Goal: Contribute content

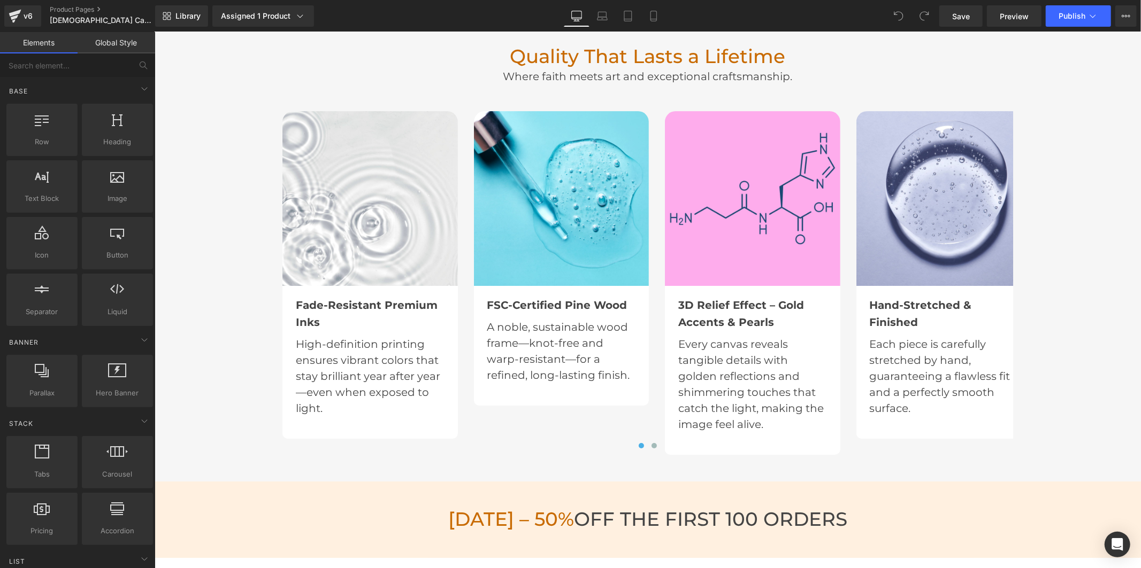
scroll to position [3030, 0]
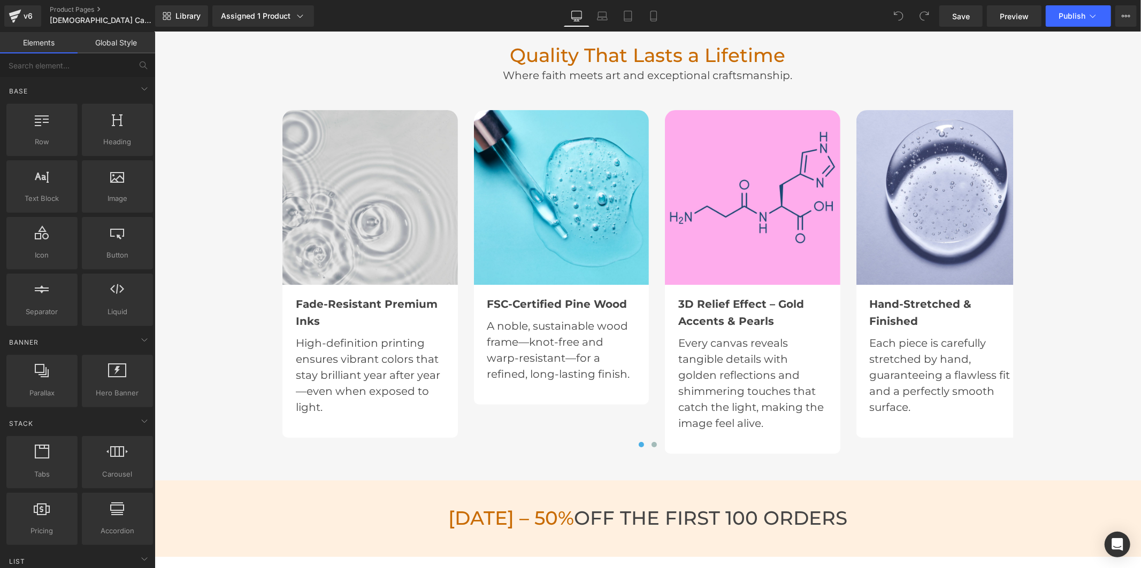
click at [369, 216] on img at bounding box center [369, 197] width 175 height 175
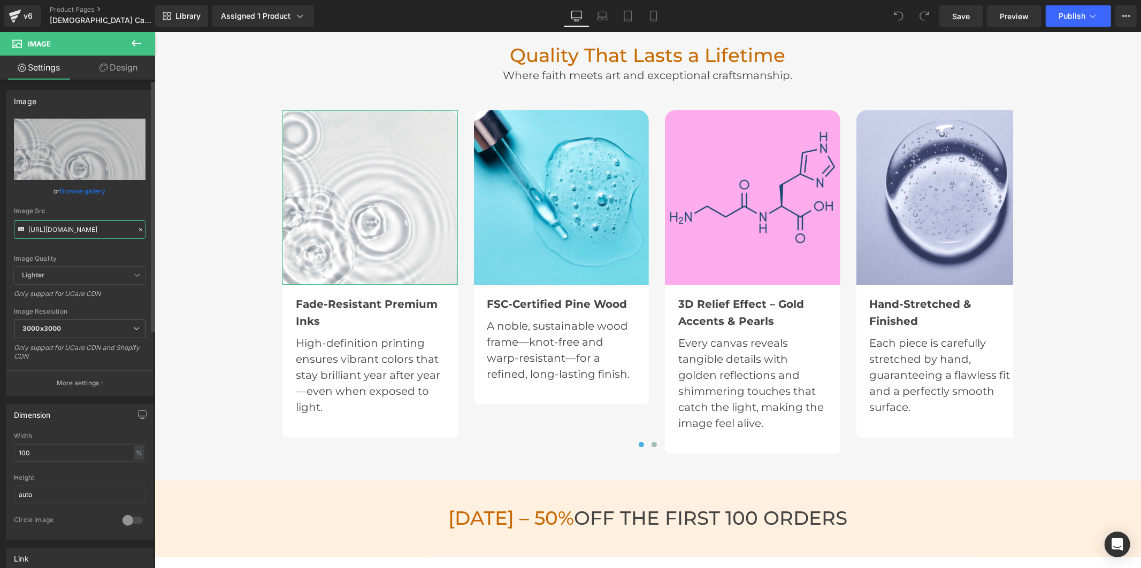
click at [99, 230] on input "[URL][DOMAIN_NAME]" at bounding box center [80, 229] width 132 height 19
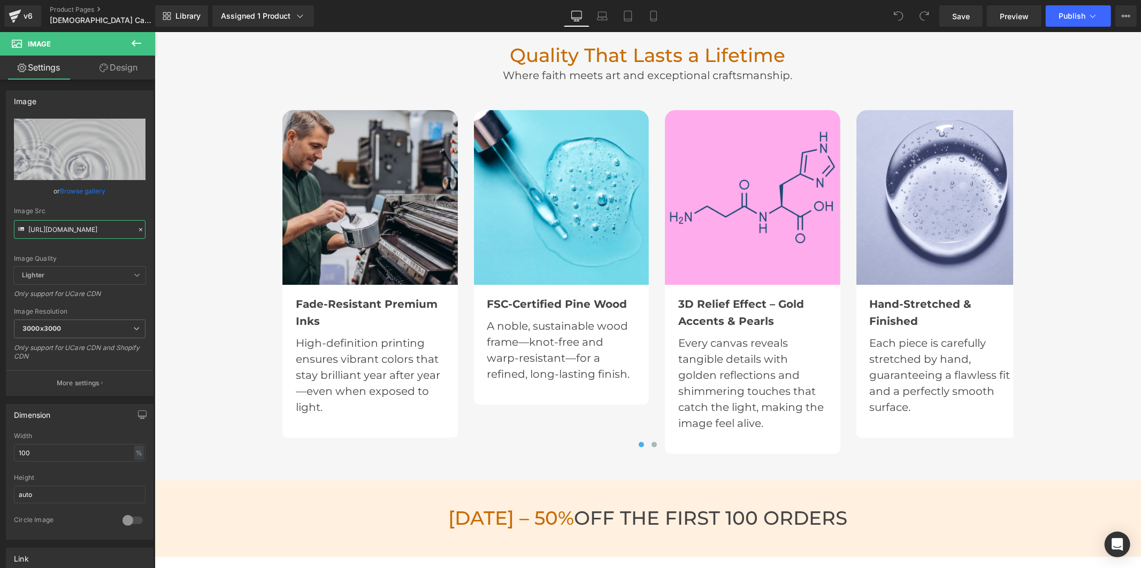
type input "[URL][DOMAIN_NAME]"
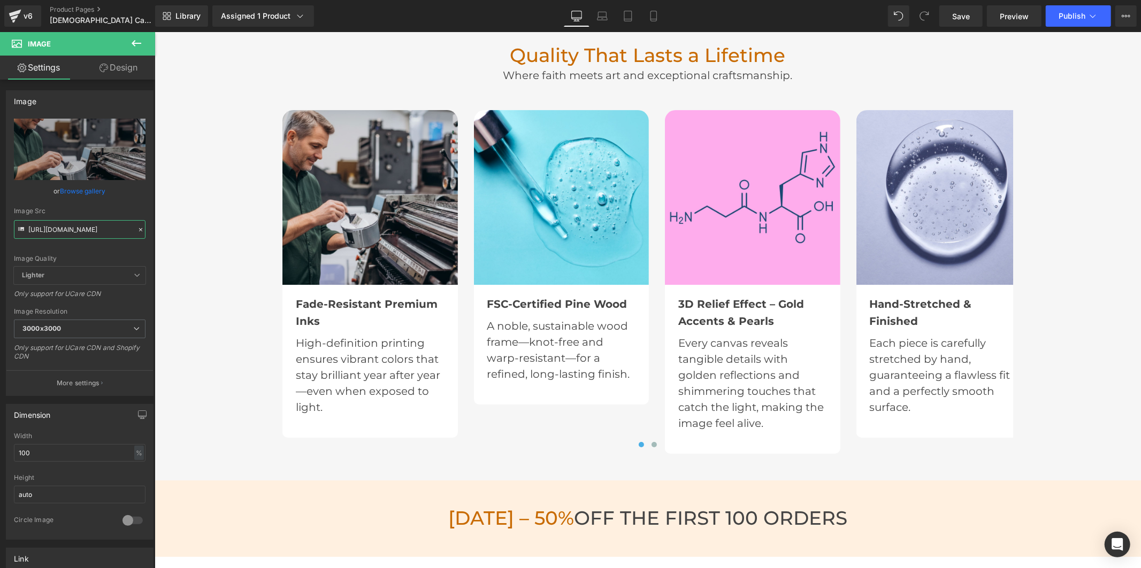
scroll to position [0, 0]
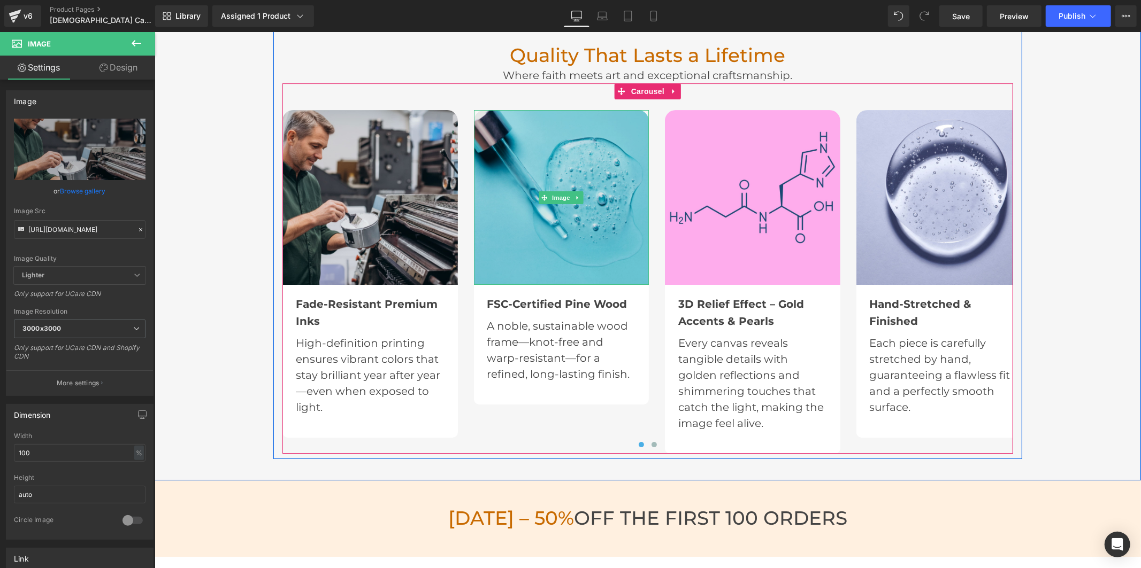
click at [542, 249] on img at bounding box center [560, 197] width 175 height 175
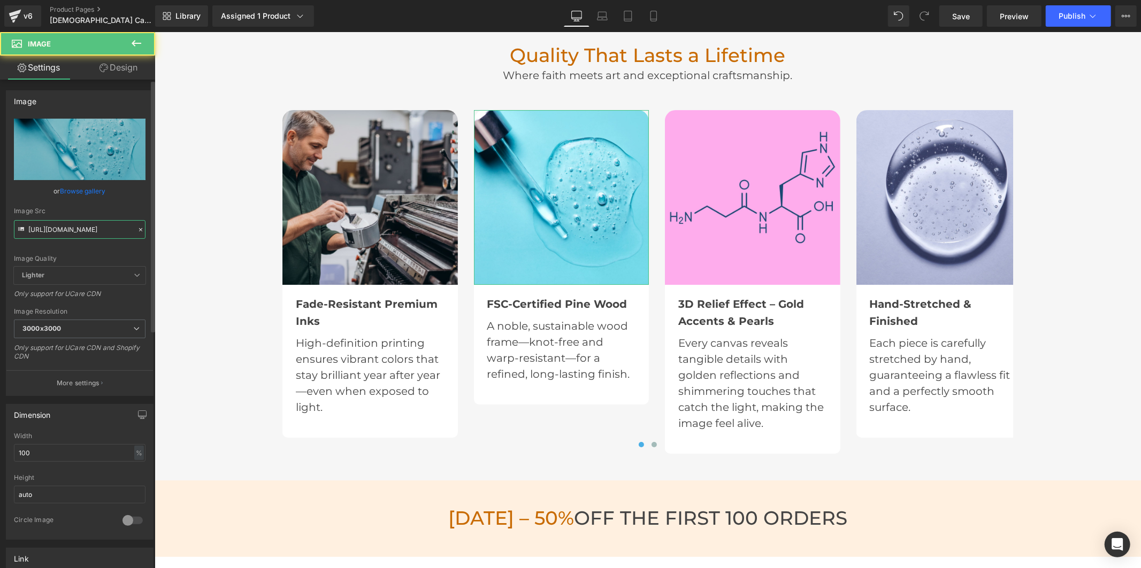
click at [44, 225] on input "[URL][DOMAIN_NAME]" at bounding box center [80, 229] width 132 height 19
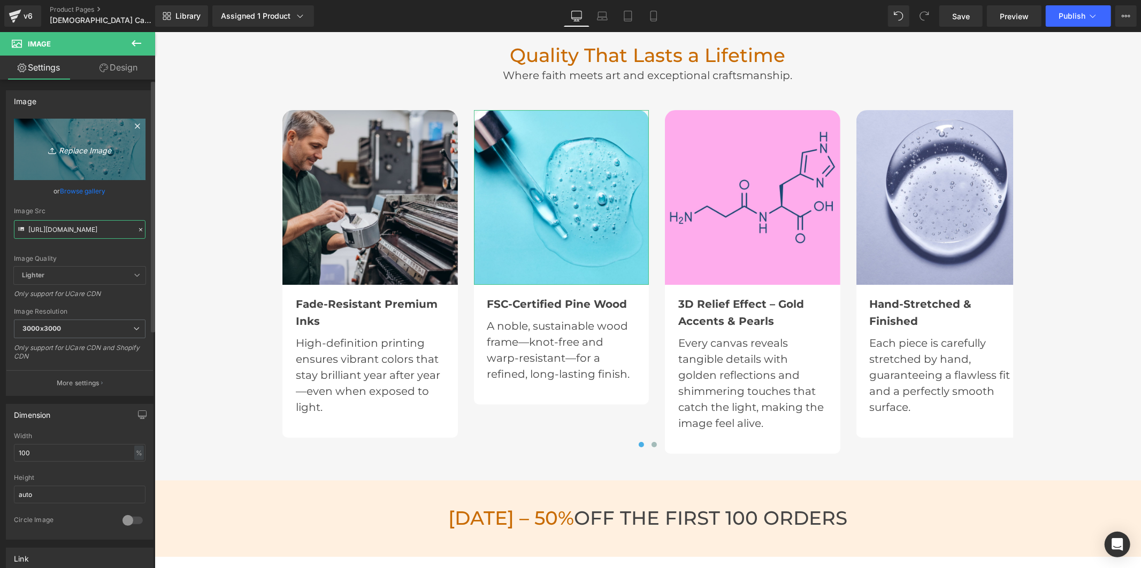
scroll to position [0, 259]
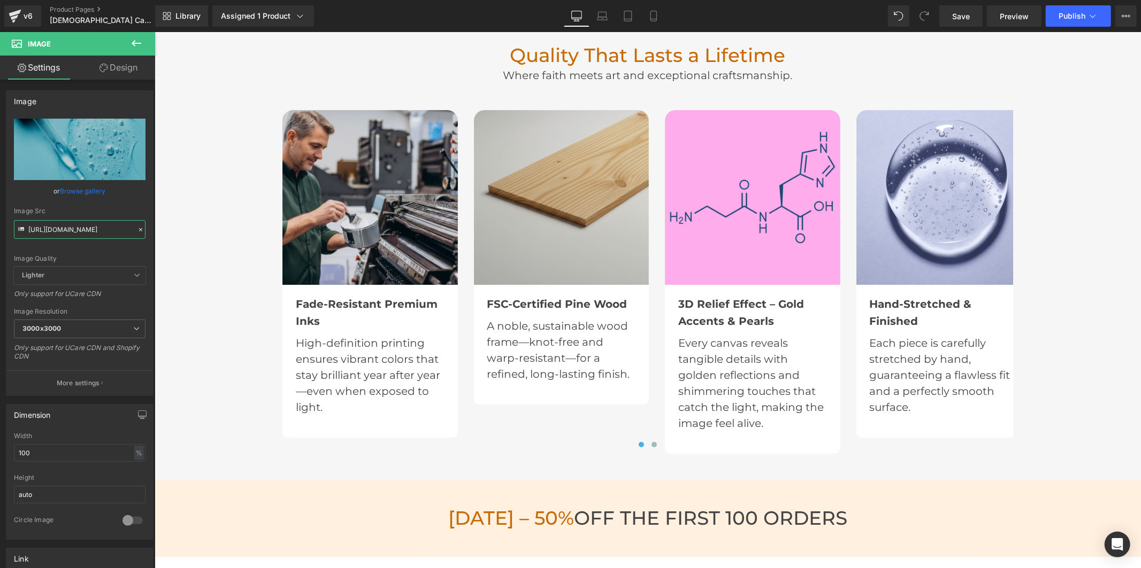
type input "[URL][DOMAIN_NAME]"
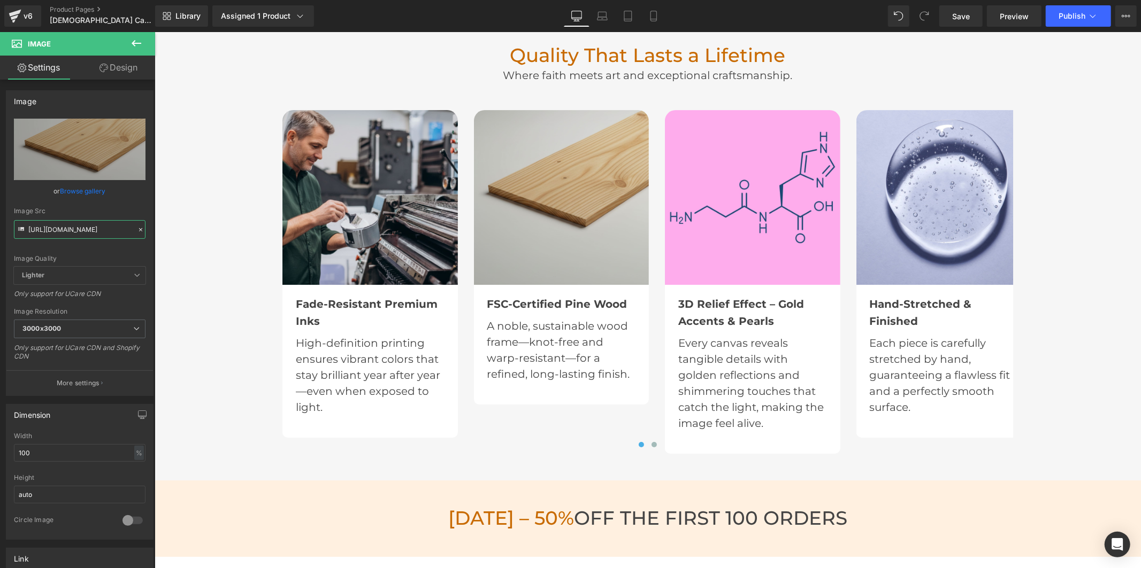
scroll to position [0, 0]
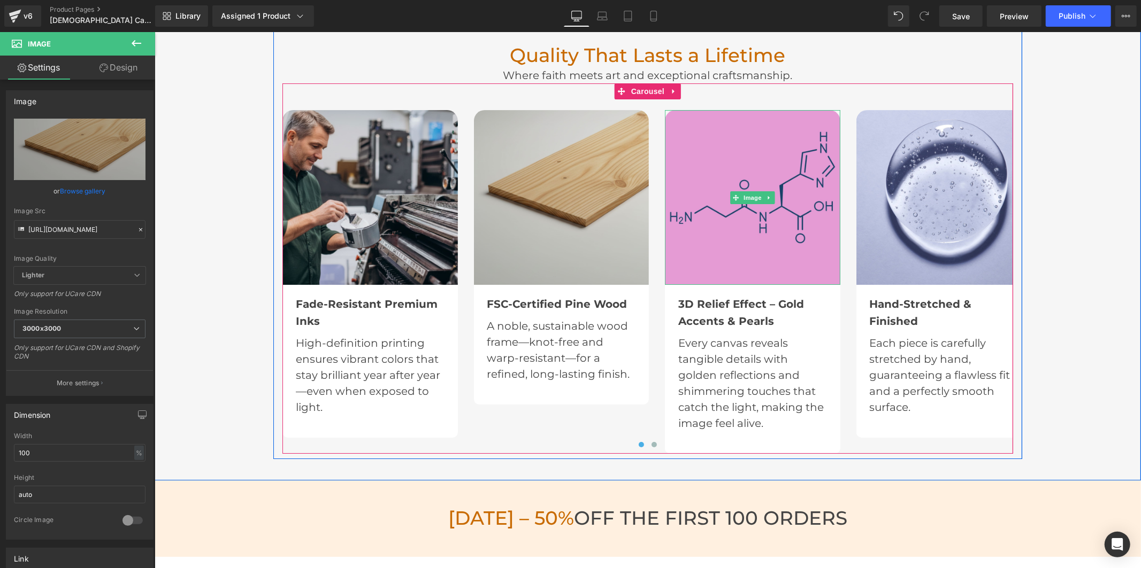
click at [692, 188] on img at bounding box center [751, 197] width 175 height 175
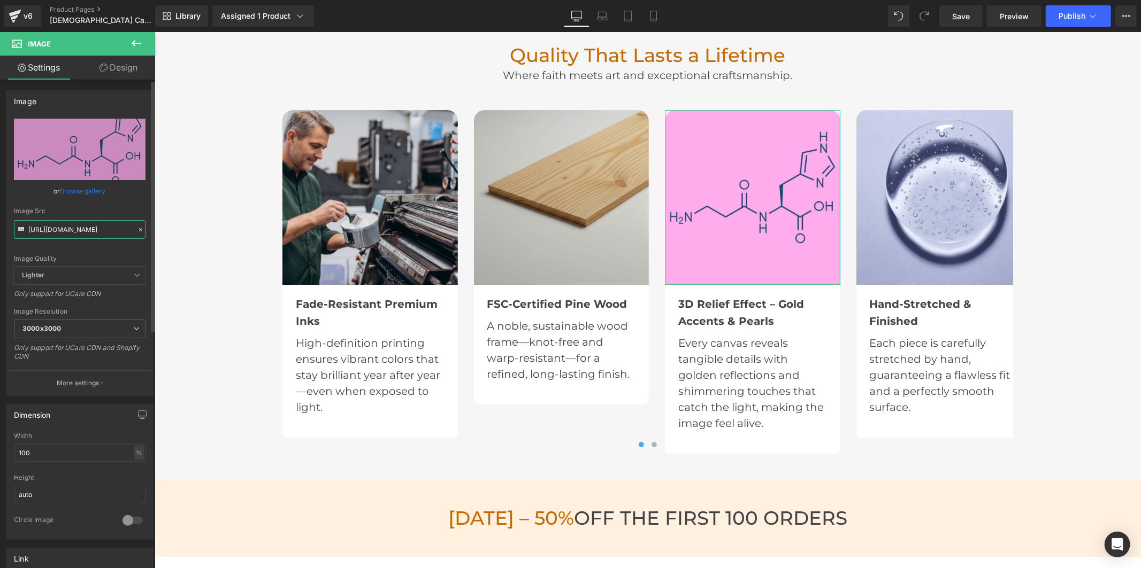
click at [93, 226] on input "[URL][DOMAIN_NAME]" at bounding box center [80, 229] width 132 height 19
paste input "60/8639/3179/files/3_8b3845c7-7a2d-4964-b4ed-648ebb03921a.jpg?v=1758611971"
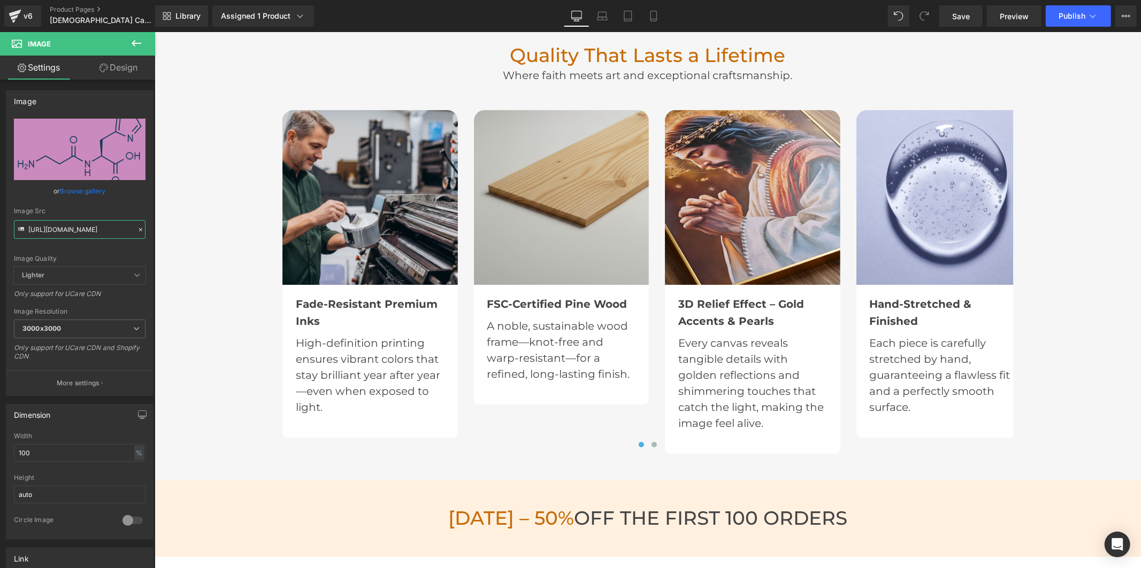
type input "[URL][DOMAIN_NAME]"
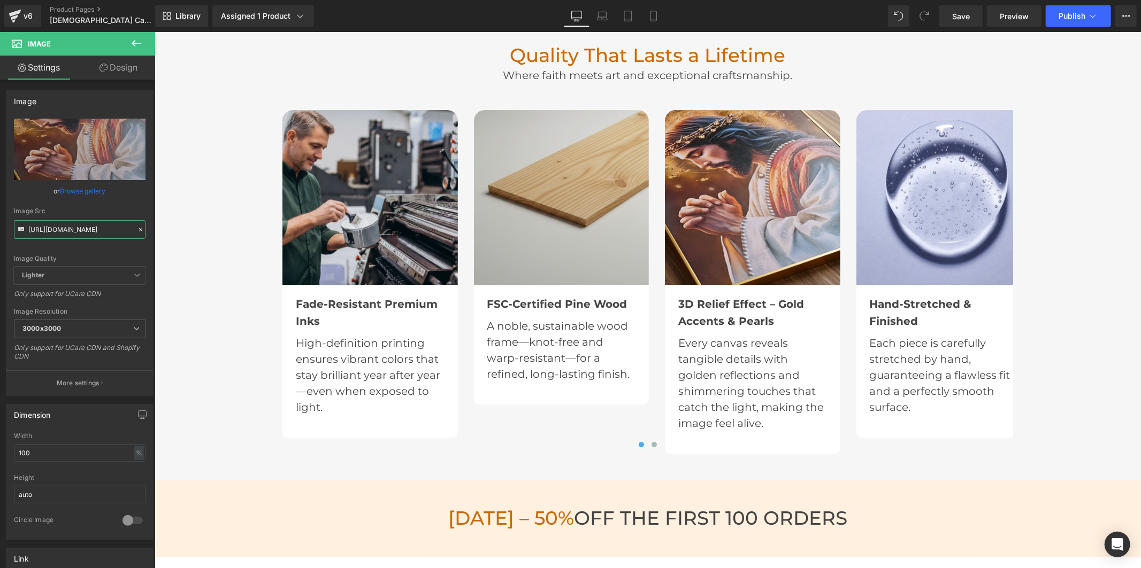
scroll to position [0, 0]
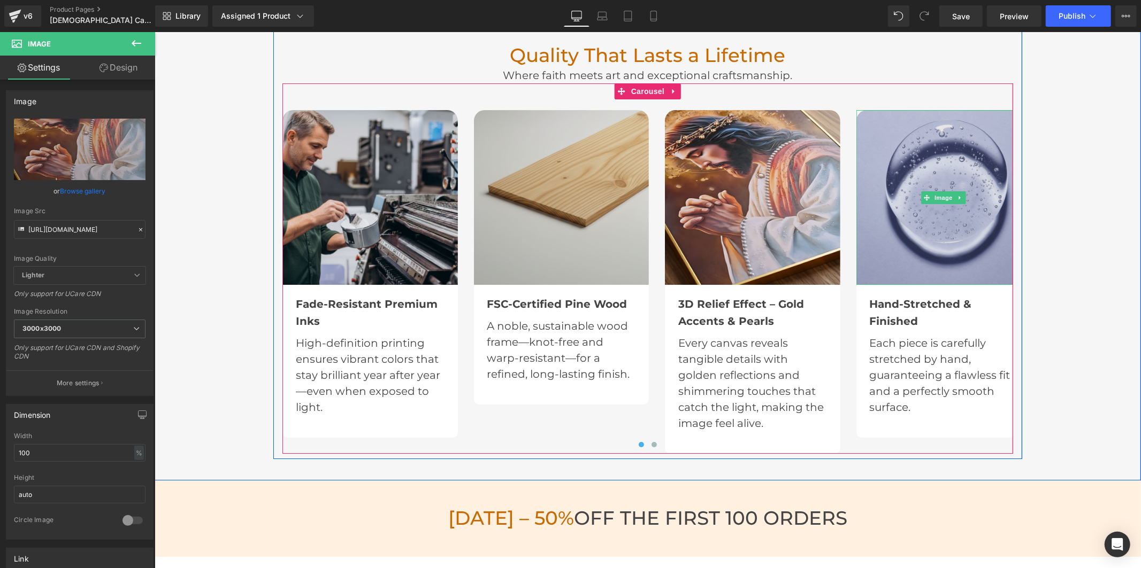
click at [882, 254] on img at bounding box center [943, 197] width 175 height 175
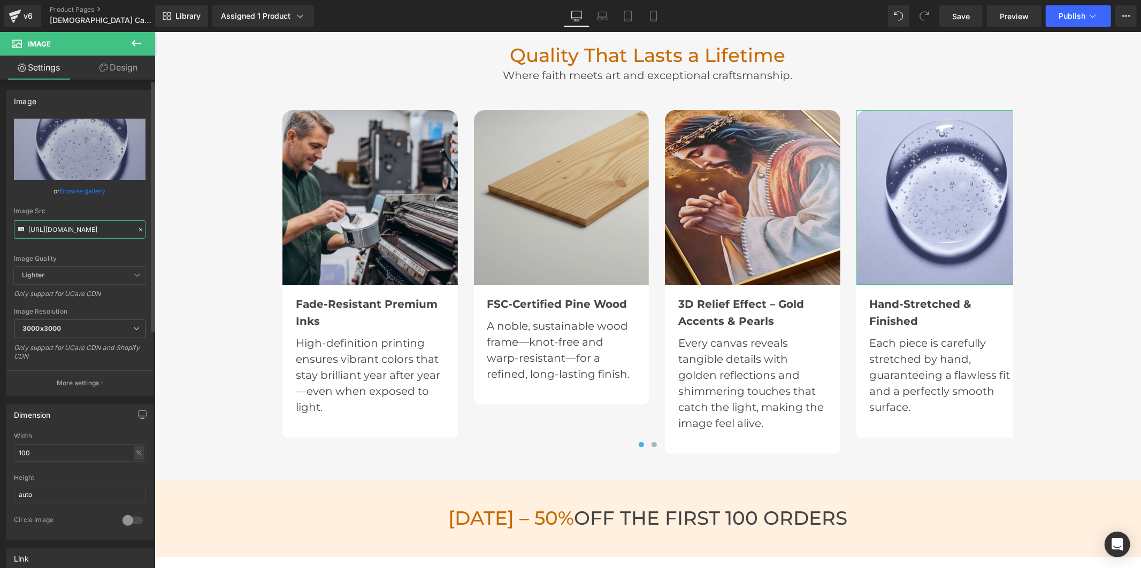
click at [103, 227] on input "[URL][DOMAIN_NAME]" at bounding box center [80, 229] width 132 height 19
paste input "60/8639/3179/files/4_e31999b0-c346-4940-b40d-ec8ba10108ba.jpg?v=1758611971"
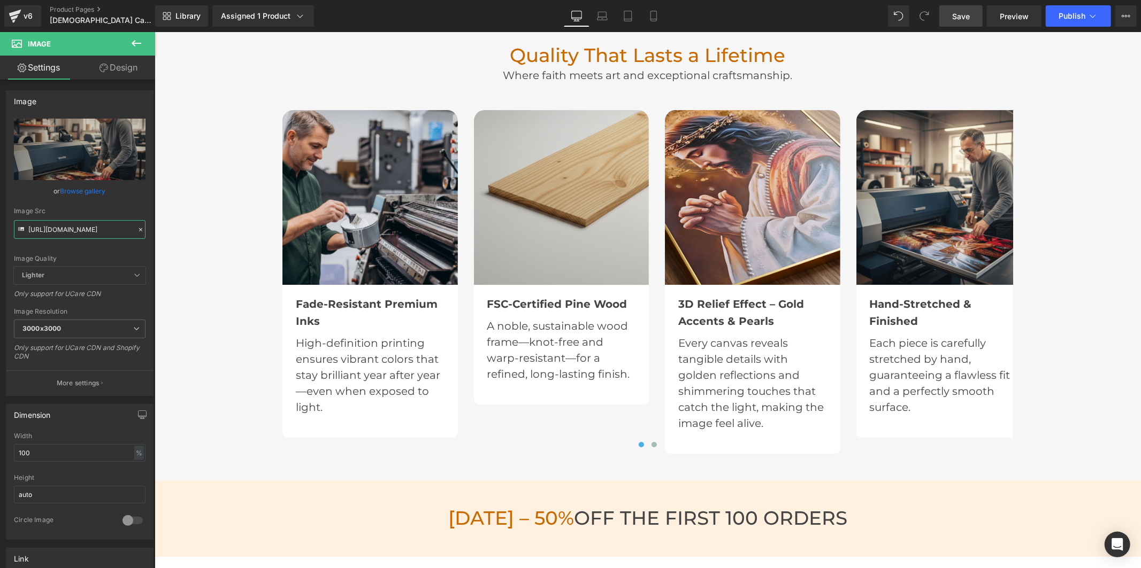
type input "[URL][DOMAIN_NAME]"
click at [958, 15] on span "Save" at bounding box center [961, 16] width 18 height 11
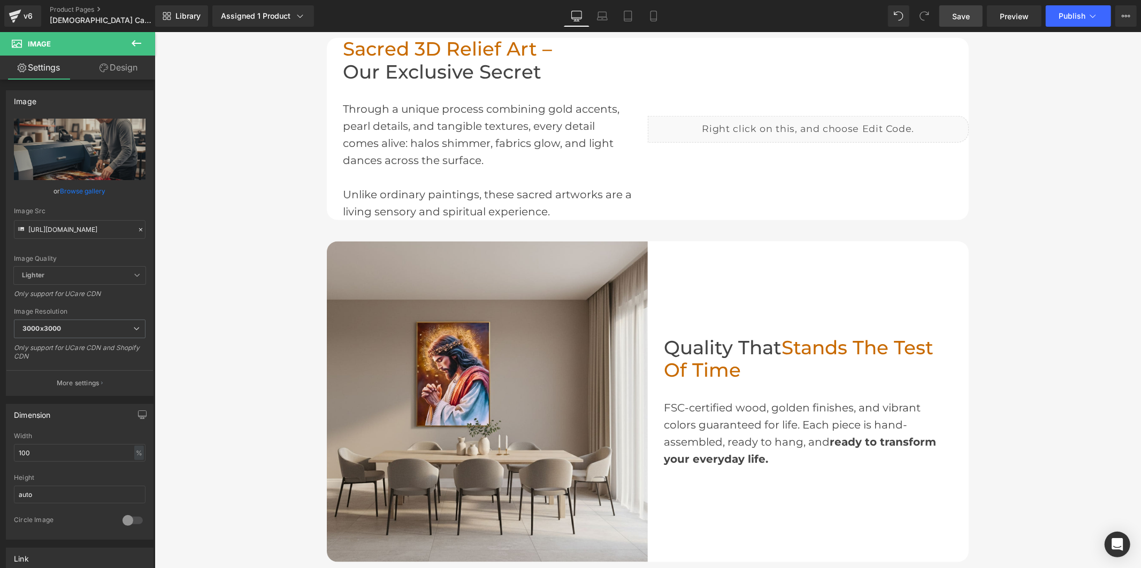
scroll to position [772, 0]
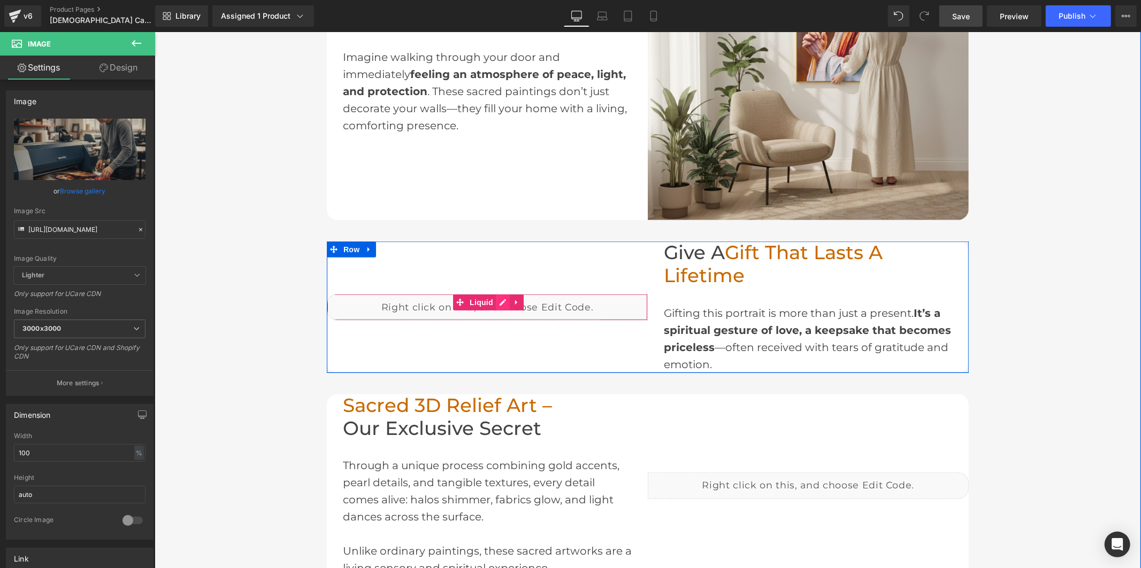
click at [497, 303] on div "Liquid" at bounding box center [486, 307] width 321 height 27
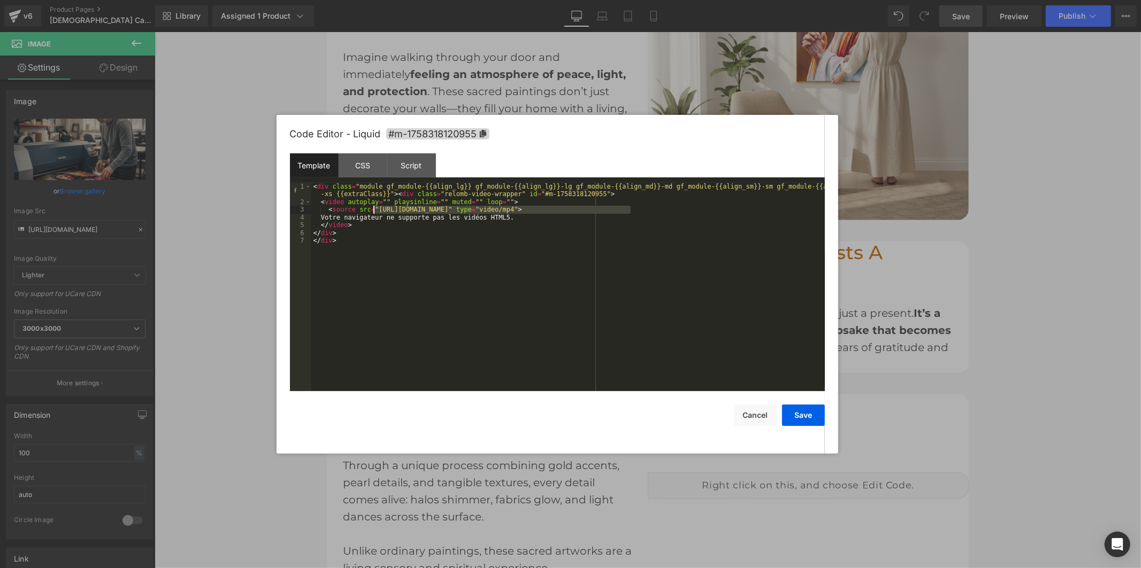
drag, startPoint x: 629, startPoint y: 211, endPoint x: 374, endPoint y: 210, distance: 254.5
click at [374, 210] on div "< div class = "module gf_module-{{align_lg}} gf_module-{{align_lg}}-lg gf_modul…" at bounding box center [567, 299] width 513 height 232
click at [794, 415] on button "Save" at bounding box center [803, 415] width 43 height 21
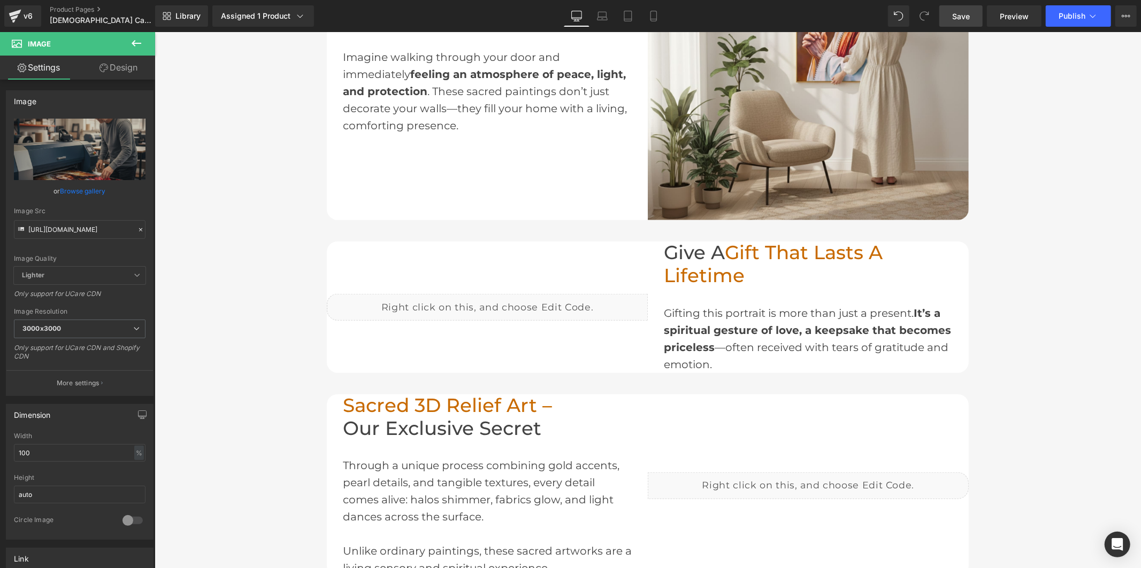
click at [961, 16] on span "Save" at bounding box center [961, 16] width 18 height 11
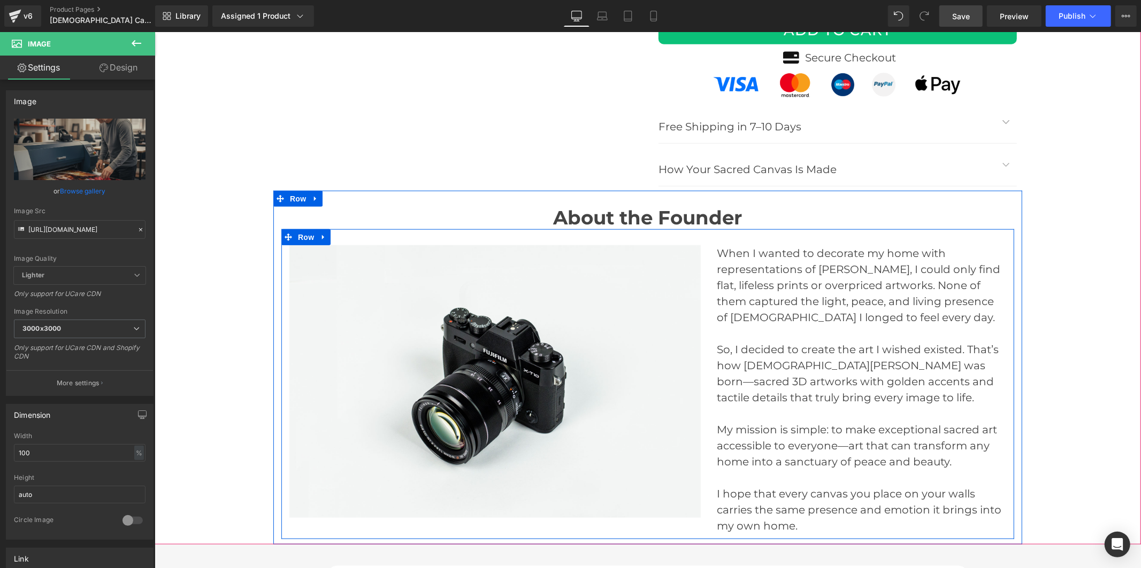
scroll to position [4396, 0]
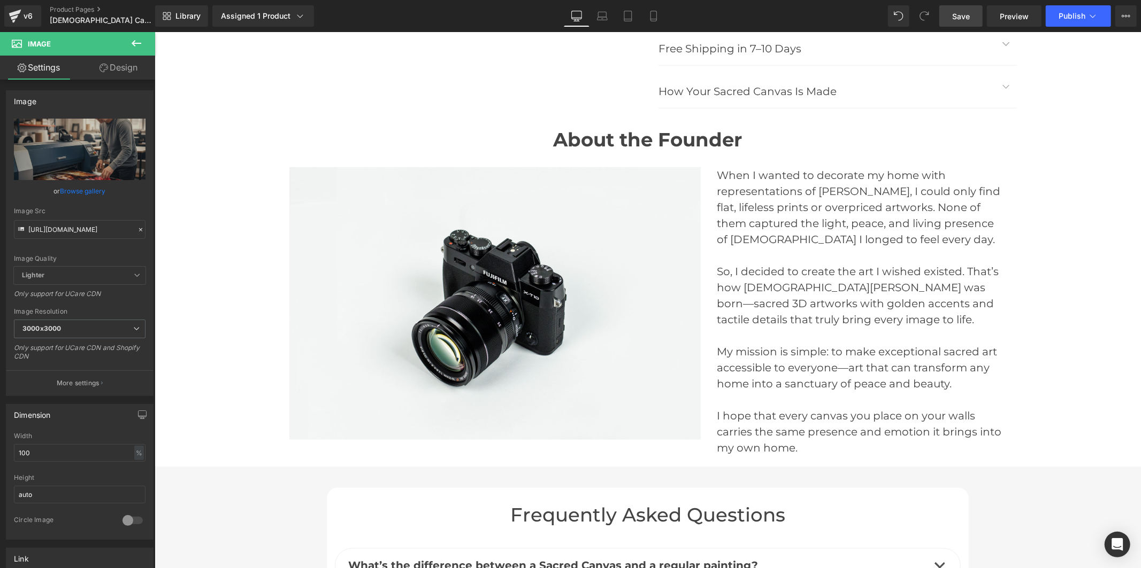
click at [562, 276] on img at bounding box center [494, 303] width 411 height 273
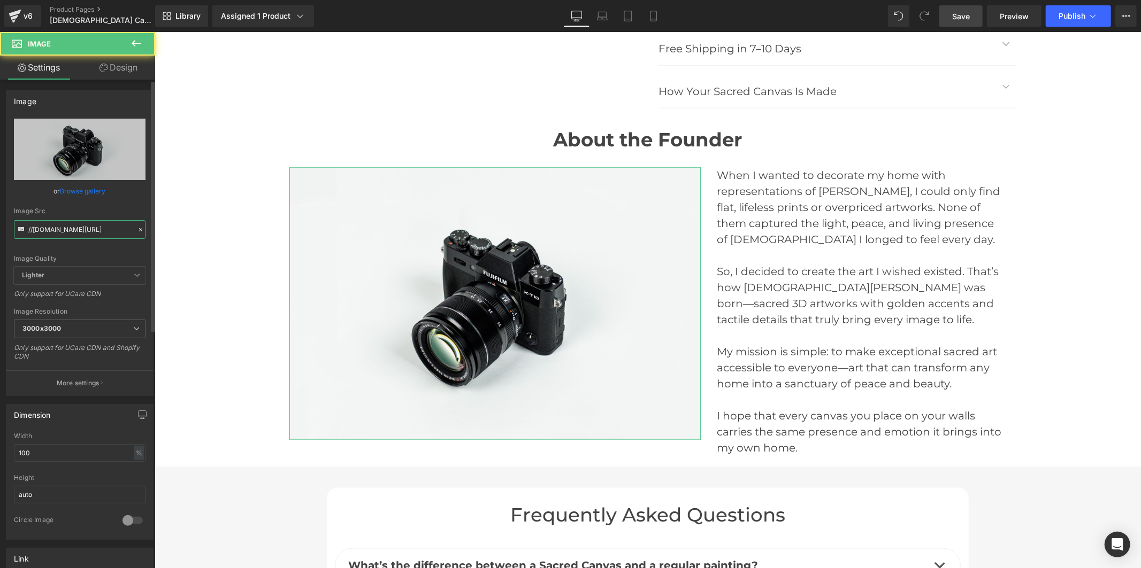
click at [77, 233] on input "//[DOMAIN_NAME][URL]" at bounding box center [80, 229] width 132 height 19
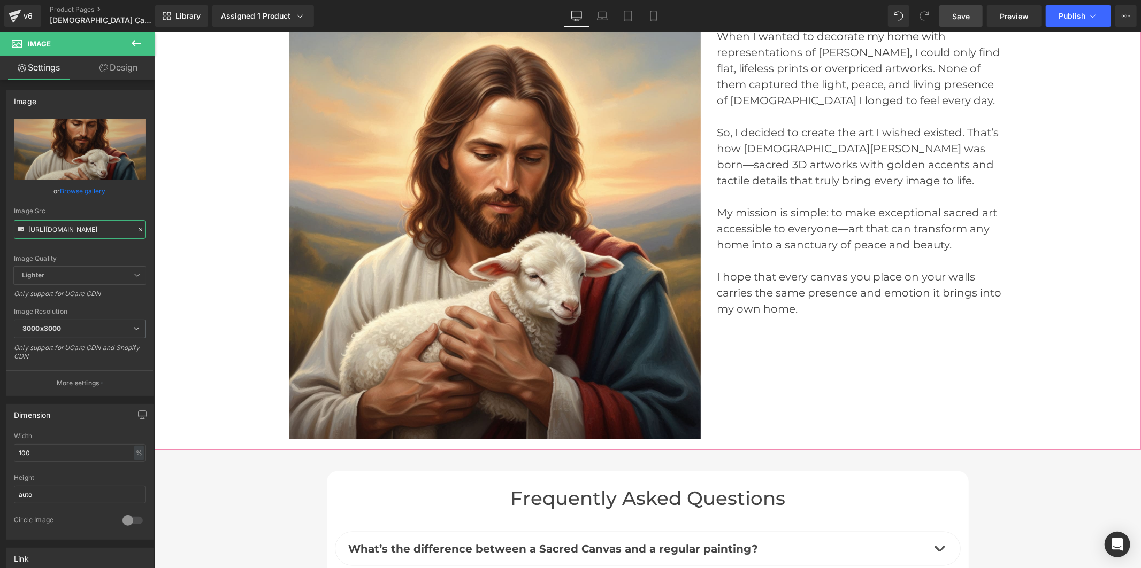
scroll to position [4456, 0]
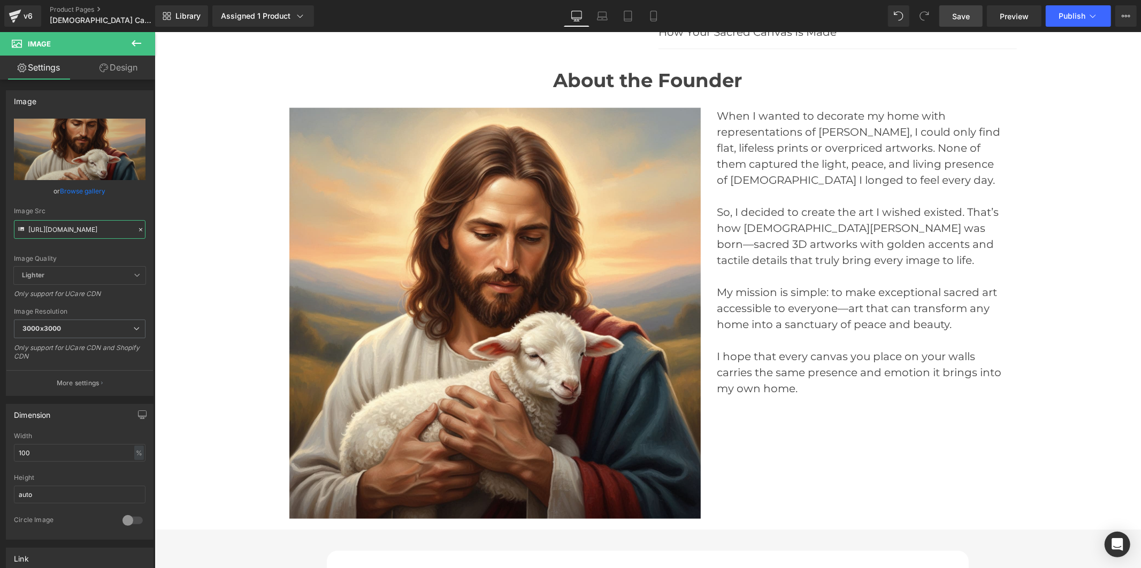
type input "[URL][DOMAIN_NAME]"
drag, startPoint x: 969, startPoint y: 24, endPoint x: 891, endPoint y: 262, distance: 250.8
click at [969, 24] on link "Save" at bounding box center [960, 15] width 43 height 21
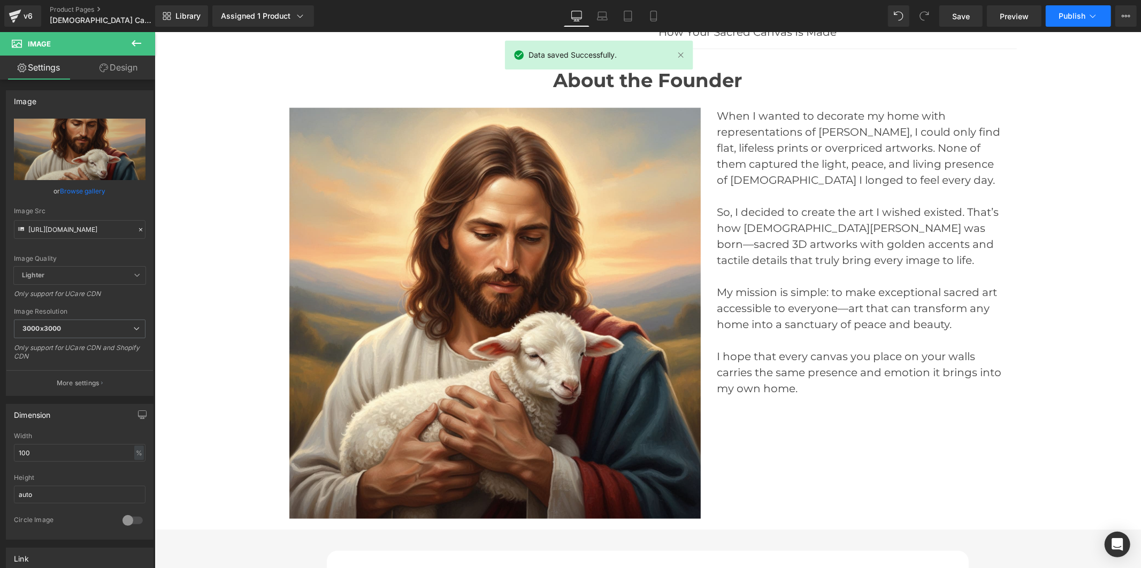
click at [1059, 21] on button "Publish" at bounding box center [1077, 15] width 65 height 21
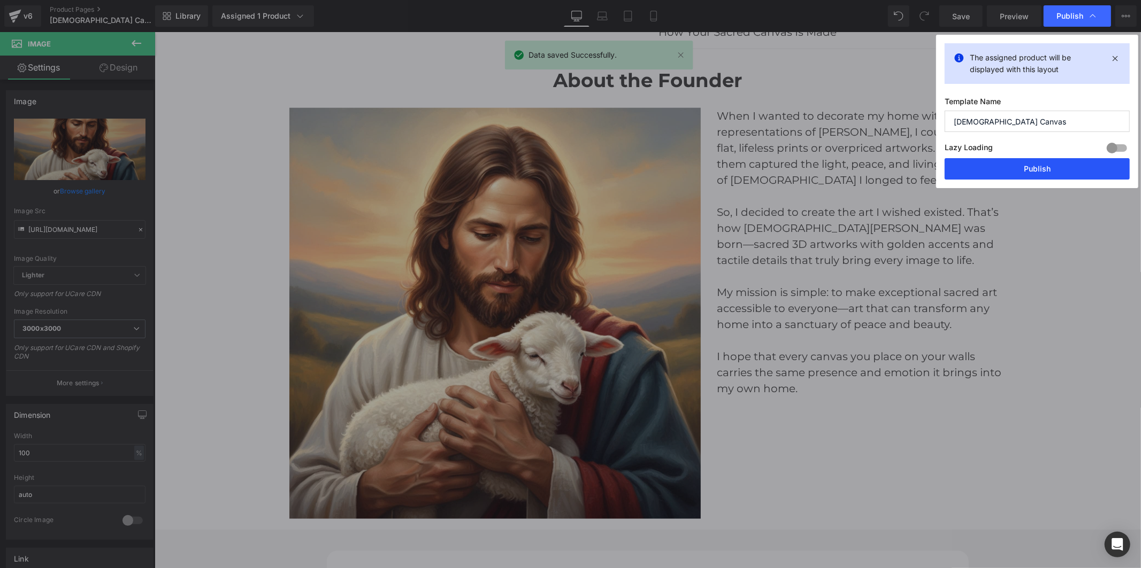
click at [1035, 170] on button "Publish" at bounding box center [1036, 168] width 185 height 21
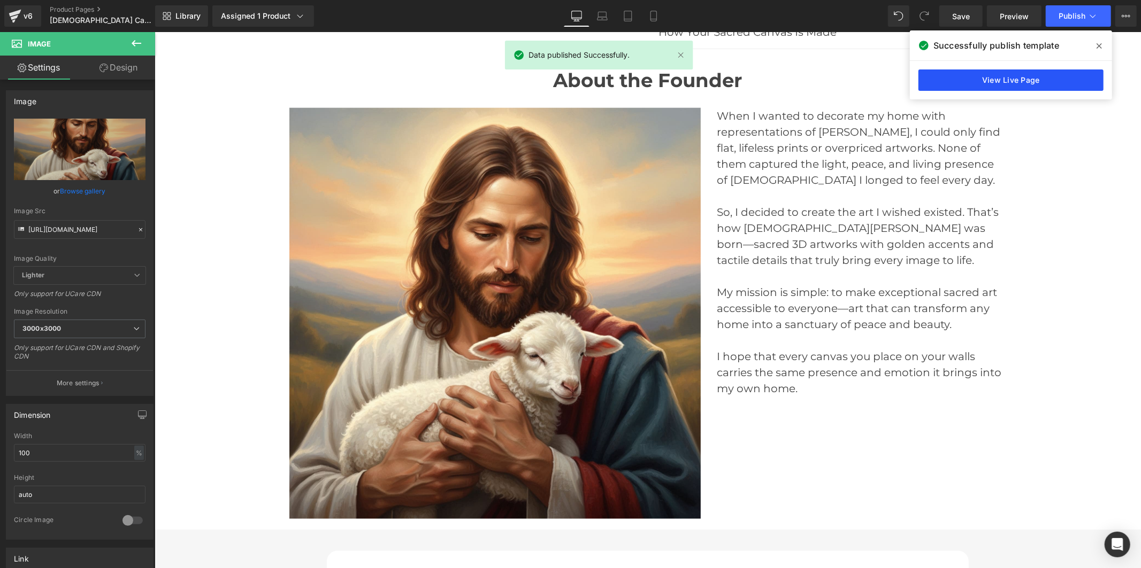
click at [1007, 81] on link "View Live Page" at bounding box center [1010, 80] width 185 height 21
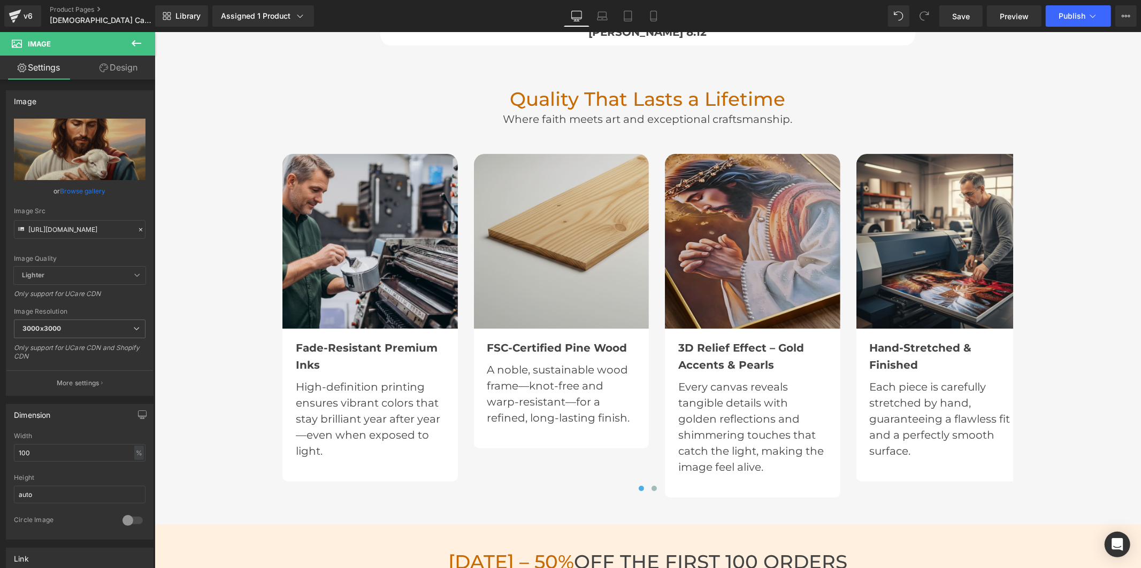
scroll to position [3089, 0]
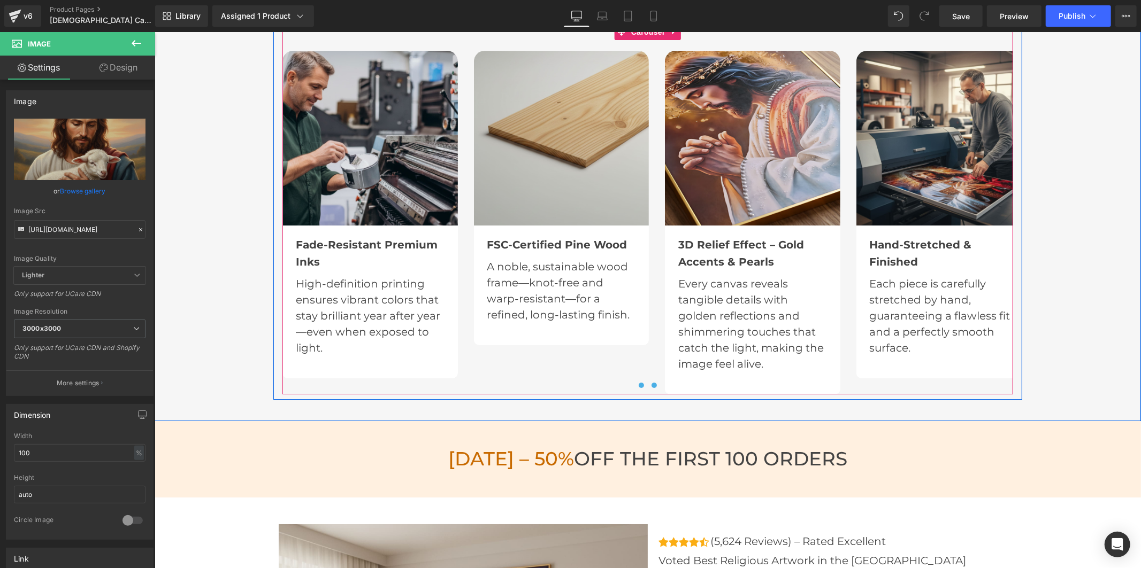
click at [650, 380] on button at bounding box center [653, 385] width 13 height 11
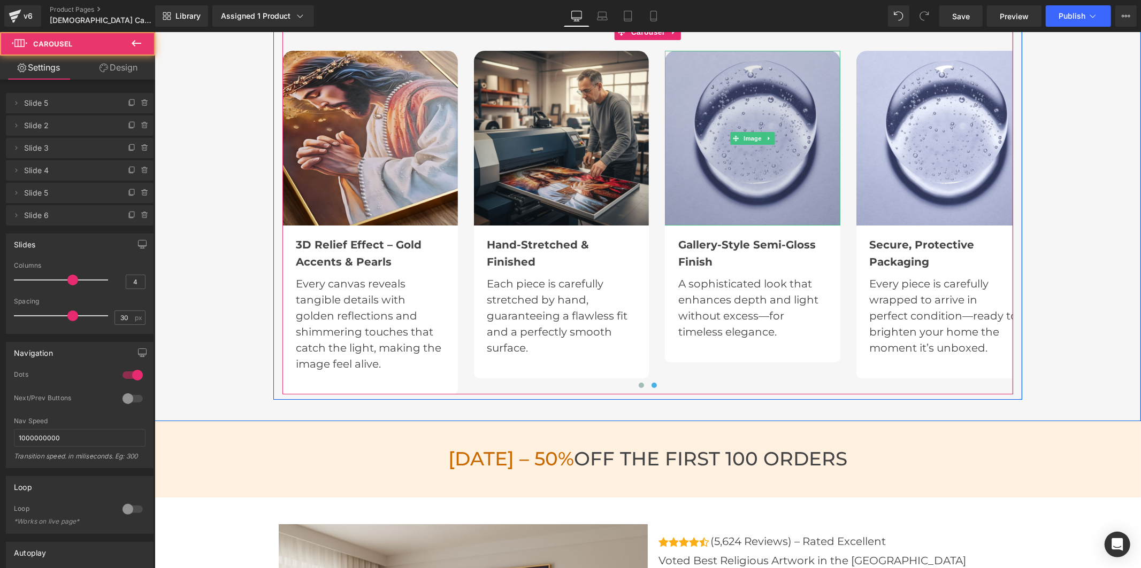
click at [695, 159] on img at bounding box center [751, 137] width 175 height 175
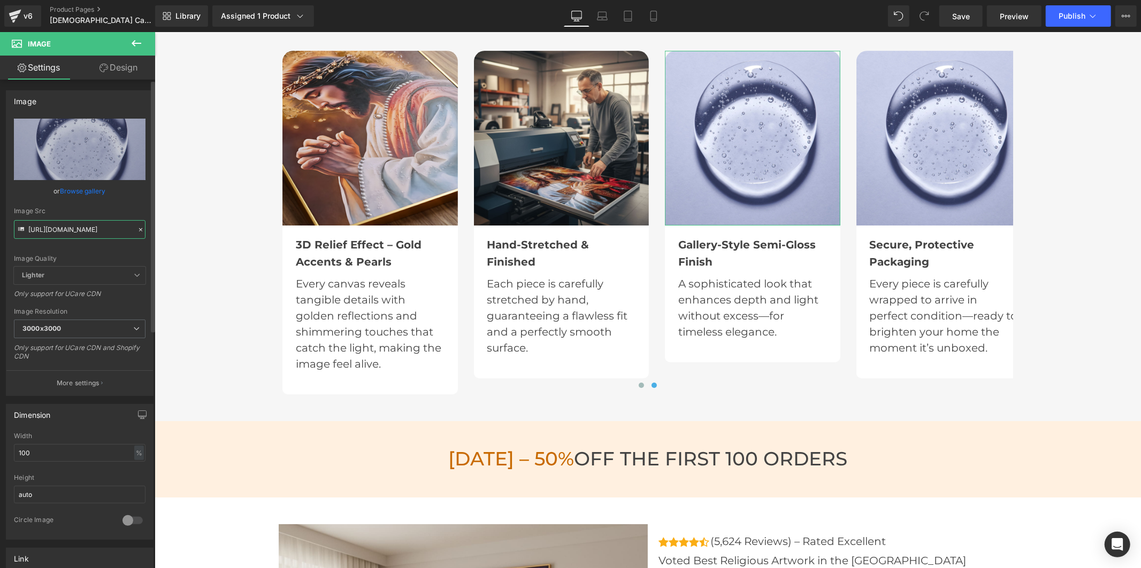
click at [109, 228] on input "[URL][DOMAIN_NAME]" at bounding box center [80, 229] width 132 height 19
paste input "60/8639/3179/files/etape_jesus.jpg?v=1758612907"
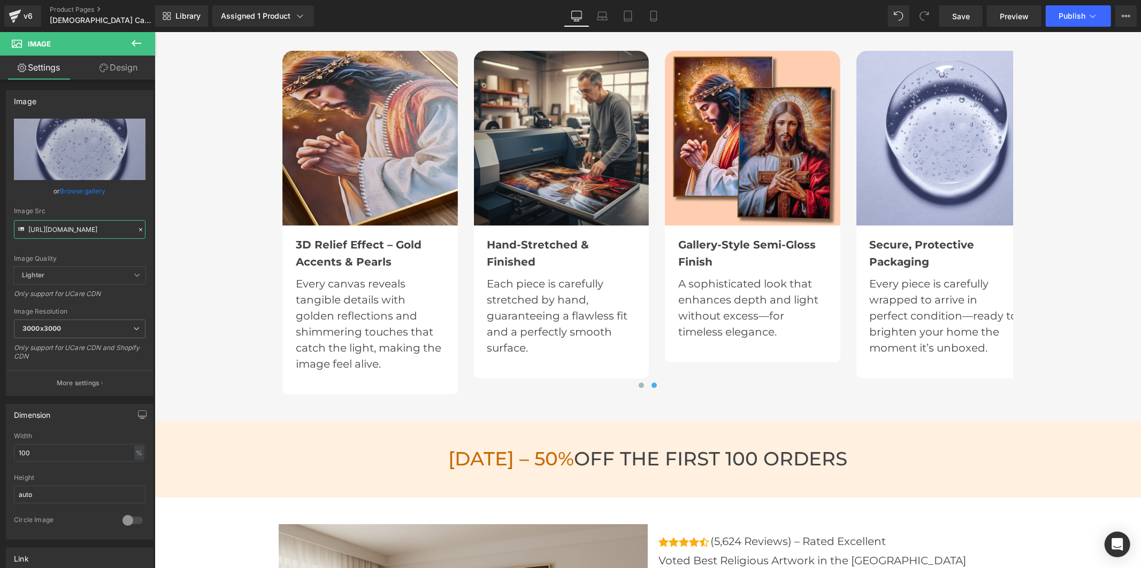
type input "[URL][DOMAIN_NAME]"
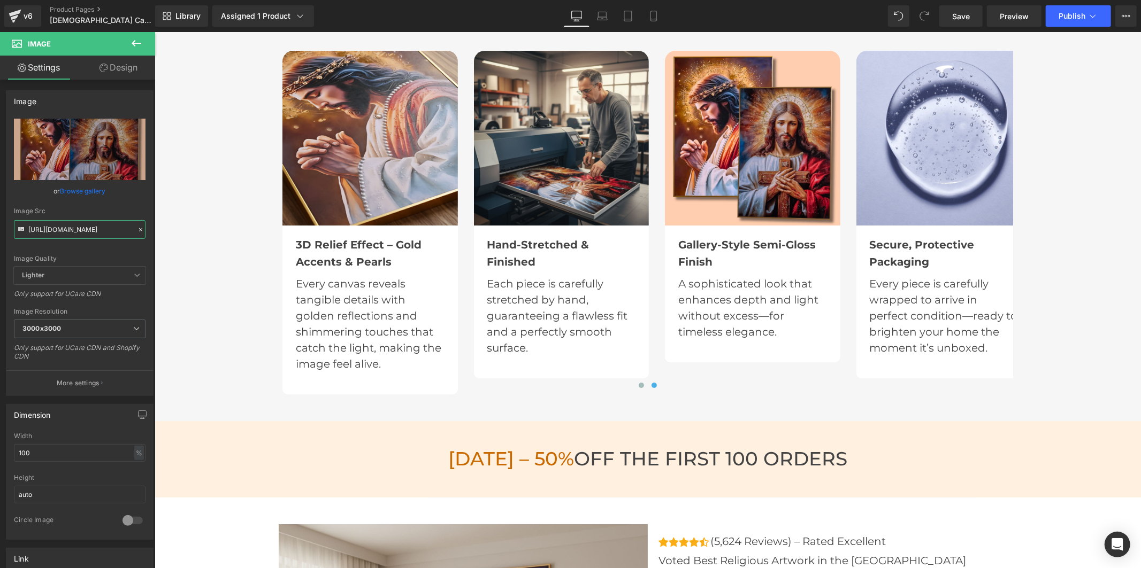
scroll to position [0, 0]
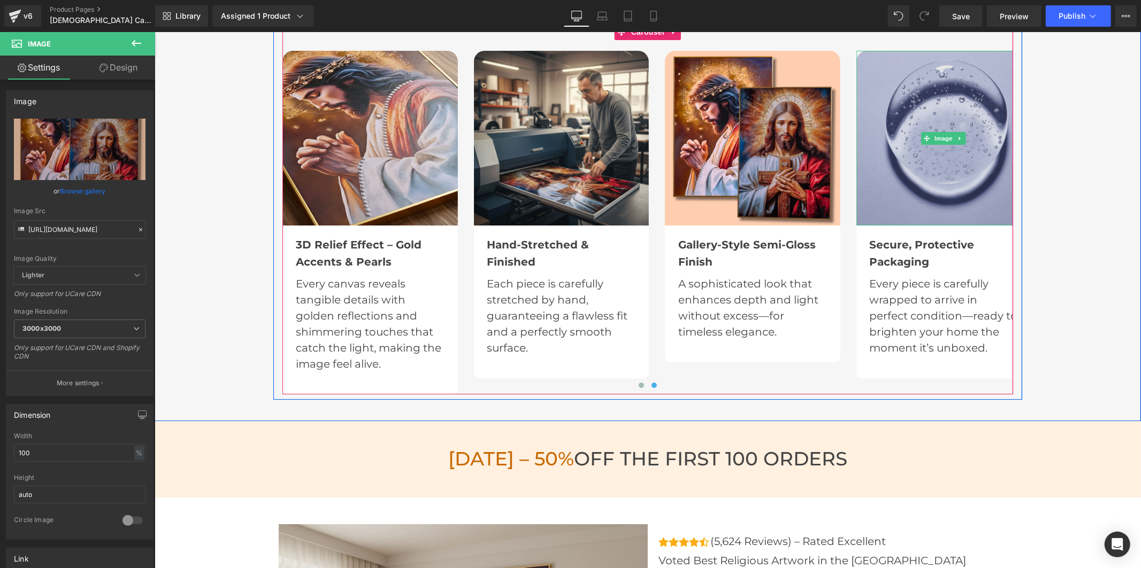
click at [927, 182] on img at bounding box center [943, 137] width 175 height 175
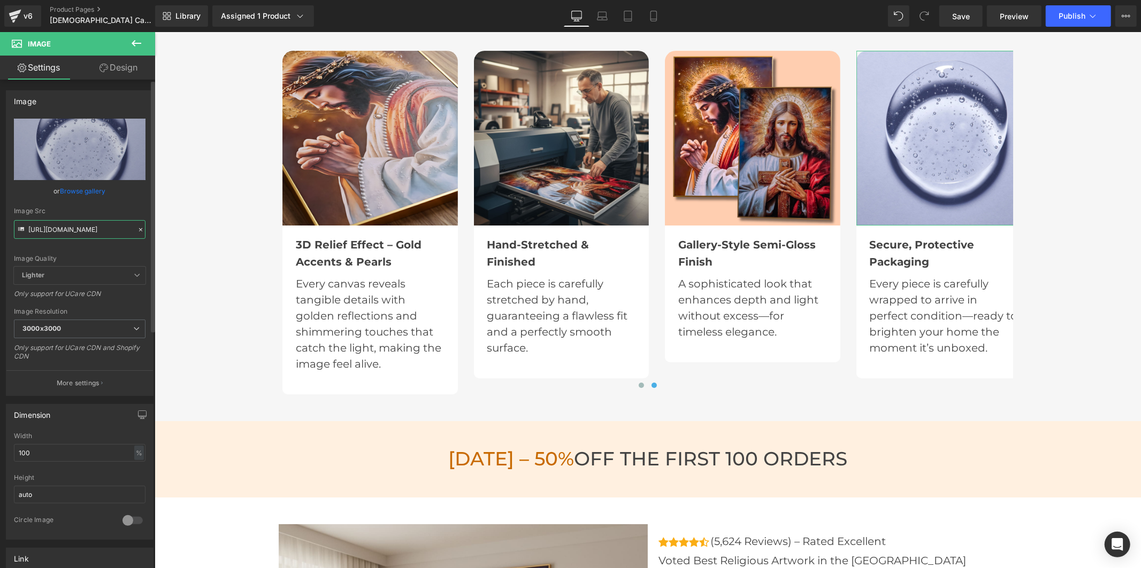
click at [93, 234] on input "[URL][DOMAIN_NAME]" at bounding box center [80, 229] width 132 height 19
paste input "60/8639/3179/files/etape_jesus_1_61856711-19b9-4407-9174-dff44129fd26.jpg?v=175…"
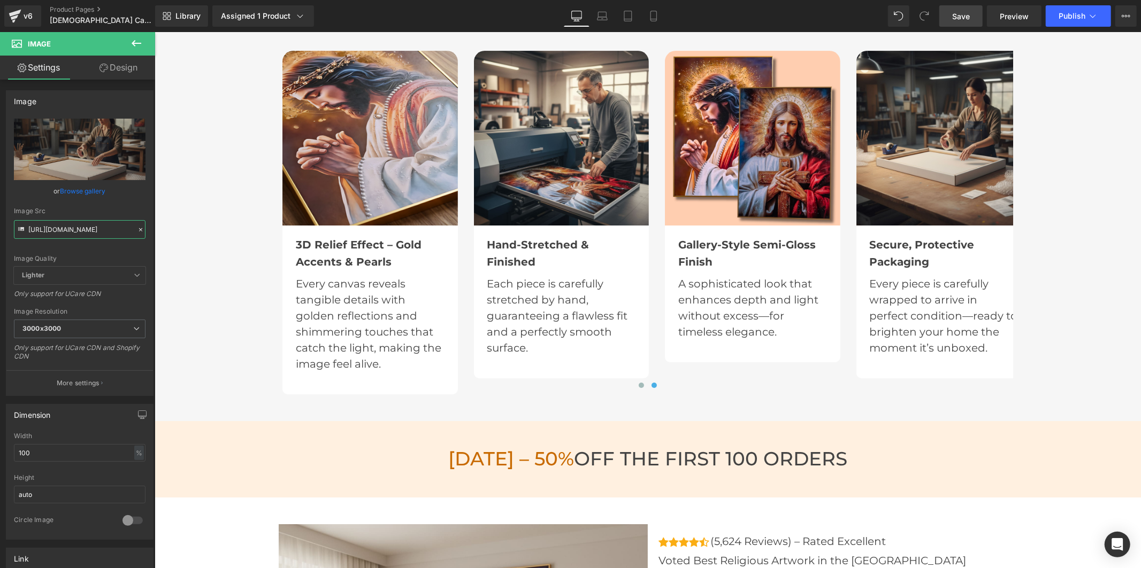
type input "[URL][DOMAIN_NAME]"
drag, startPoint x: 960, startPoint y: 11, endPoint x: 632, endPoint y: 261, distance: 412.5
click at [960, 11] on span "Save" at bounding box center [961, 16] width 18 height 11
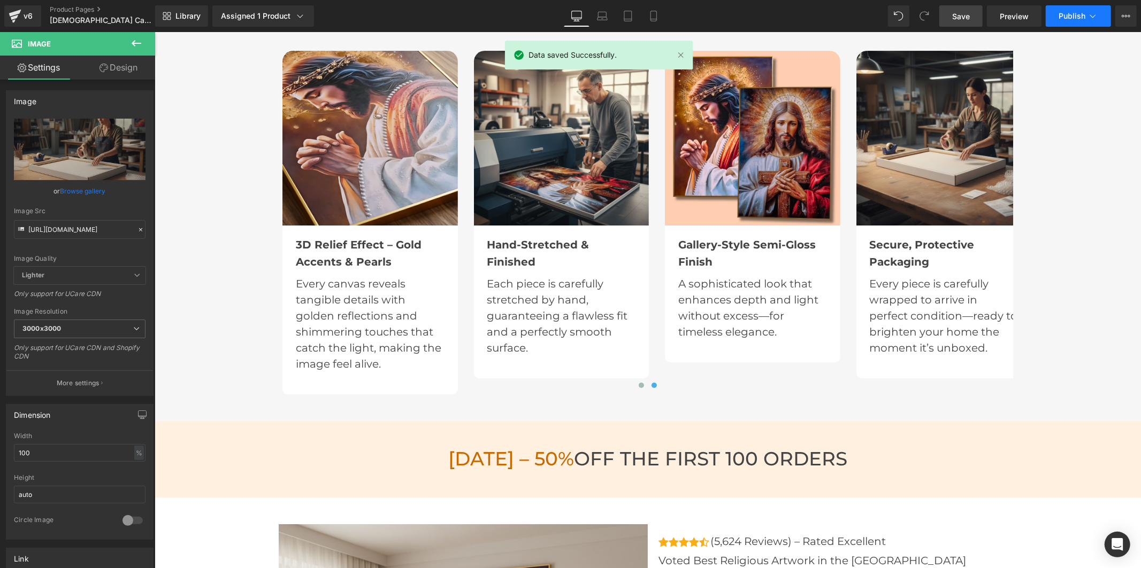
click at [1050, 14] on button "Publish" at bounding box center [1077, 15] width 65 height 21
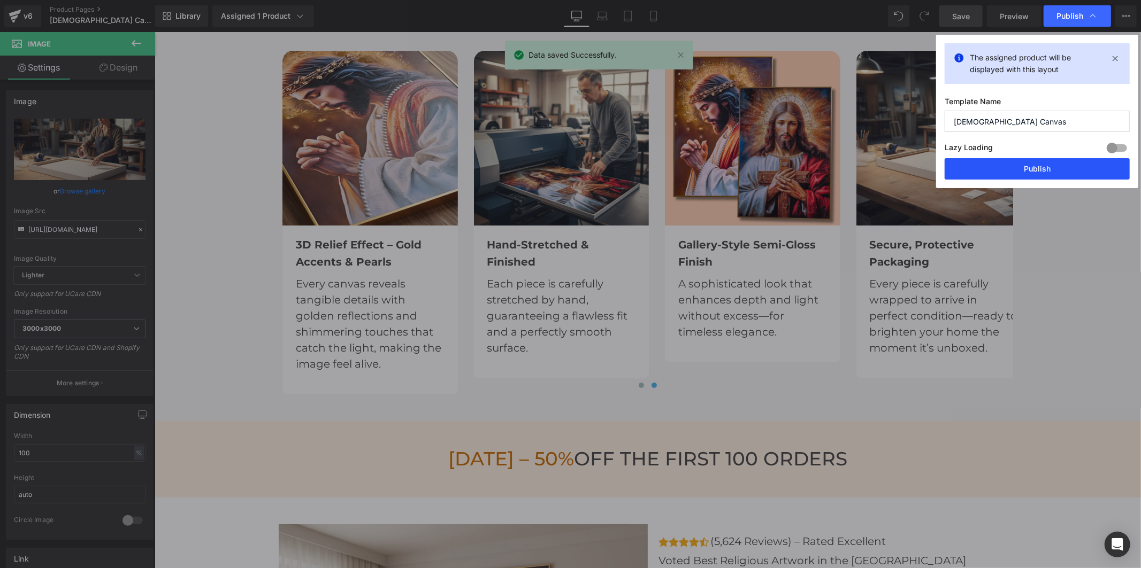
click at [1048, 172] on button "Publish" at bounding box center [1036, 168] width 185 height 21
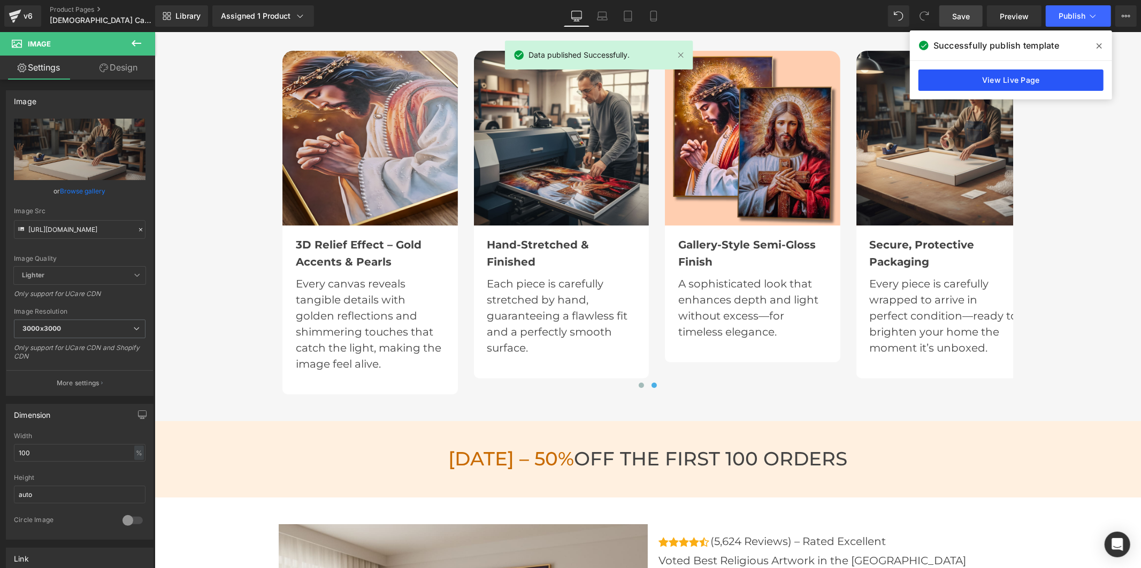
click at [980, 79] on link "View Live Page" at bounding box center [1010, 80] width 185 height 21
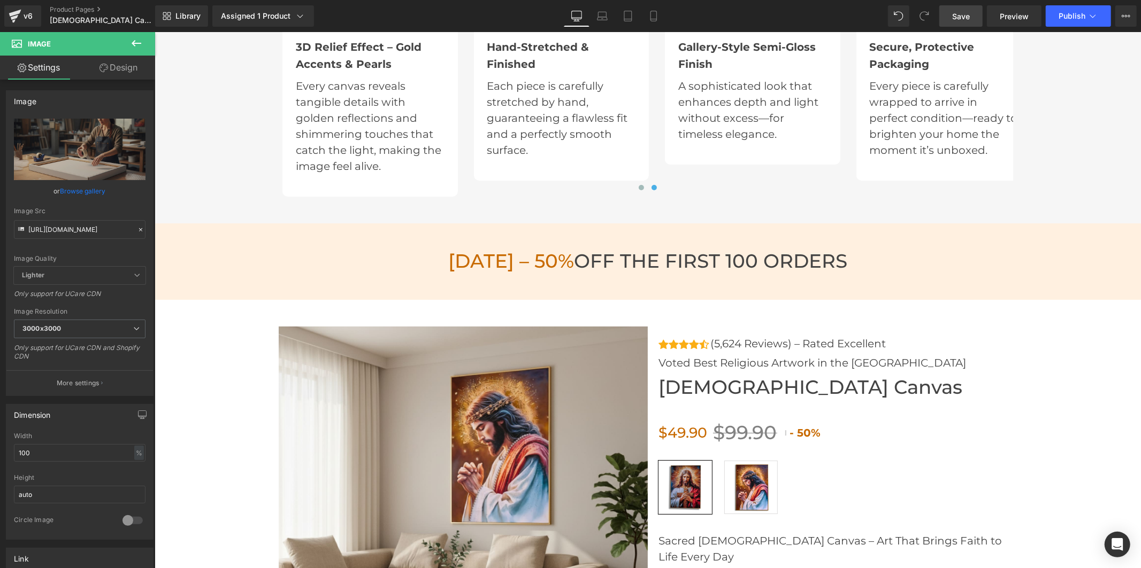
scroll to position [3446, 0]
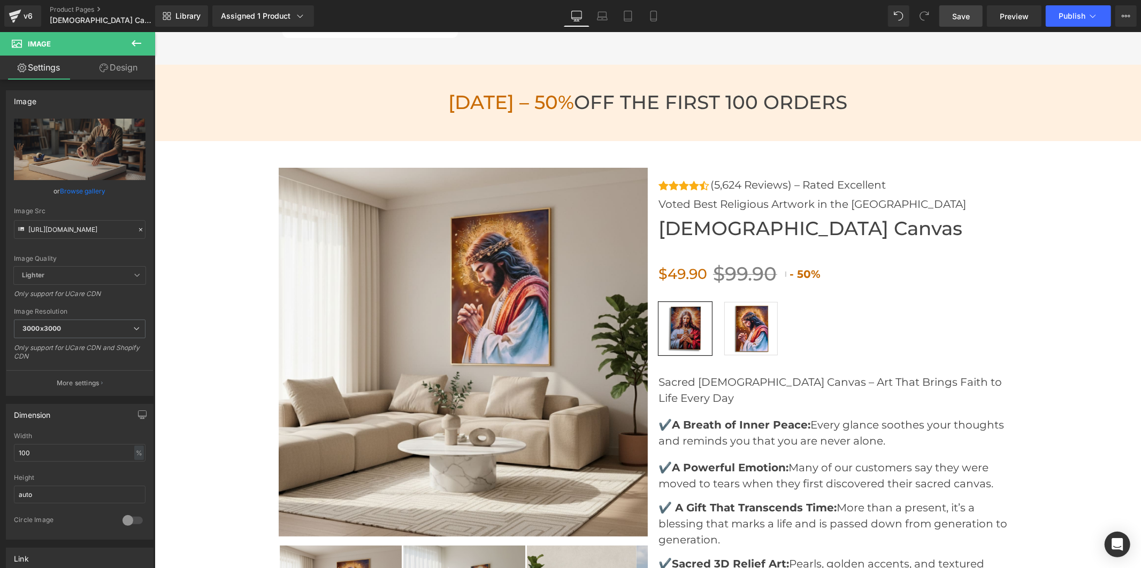
click at [327, 278] on img at bounding box center [462, 351] width 369 height 369
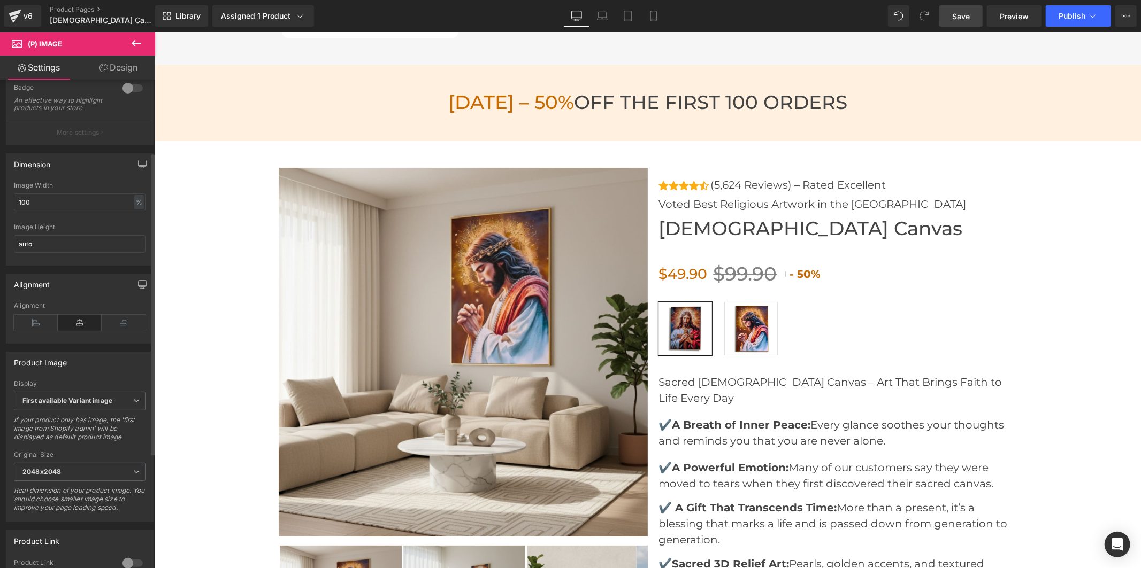
scroll to position [304, 0]
